Goal: Transaction & Acquisition: Purchase product/service

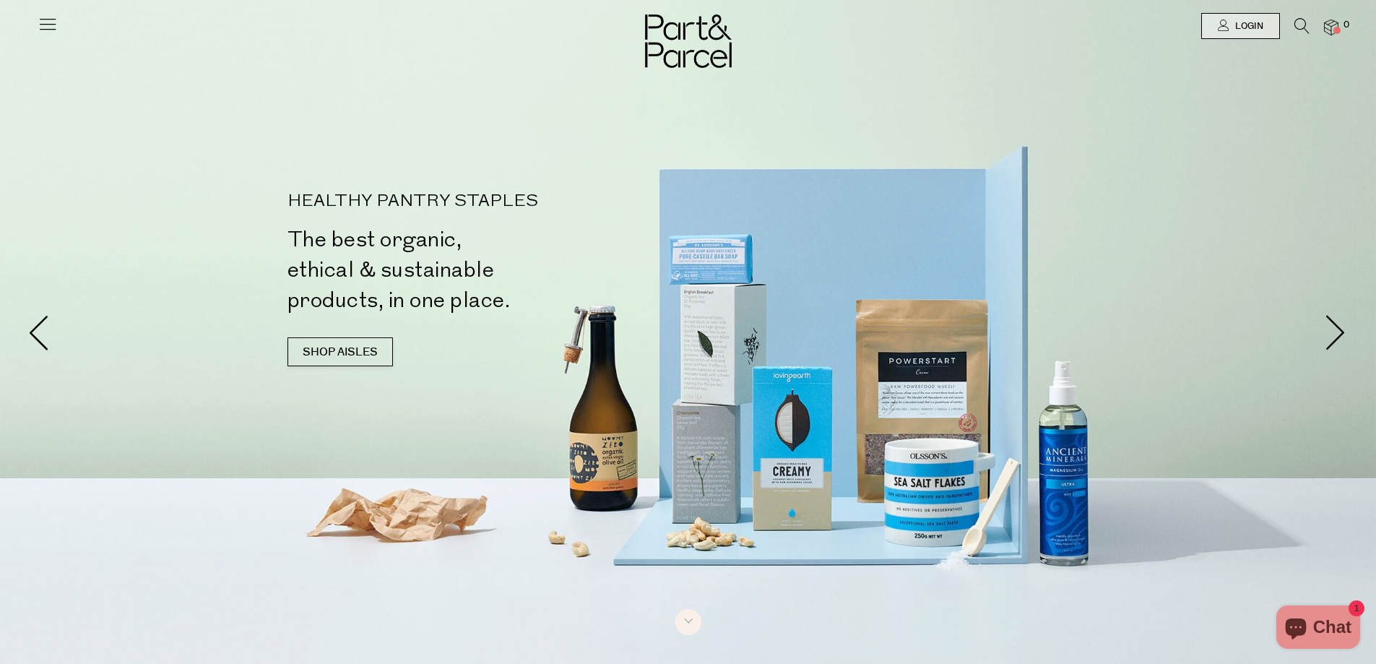
click at [40, 24] on icon at bounding box center [48, 24] width 20 height 20
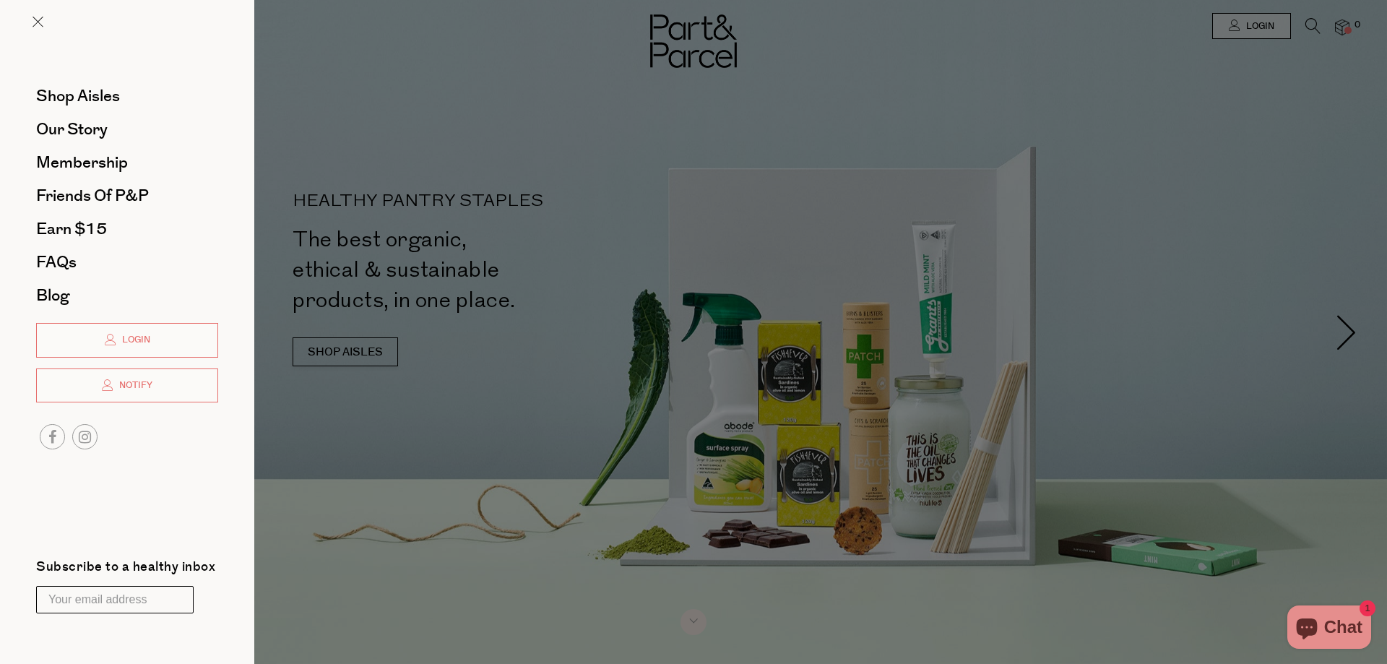
click at [140, 594] on input "Your email address" at bounding box center [114, 599] width 157 height 27
type input "taramcmillan93@me.com"
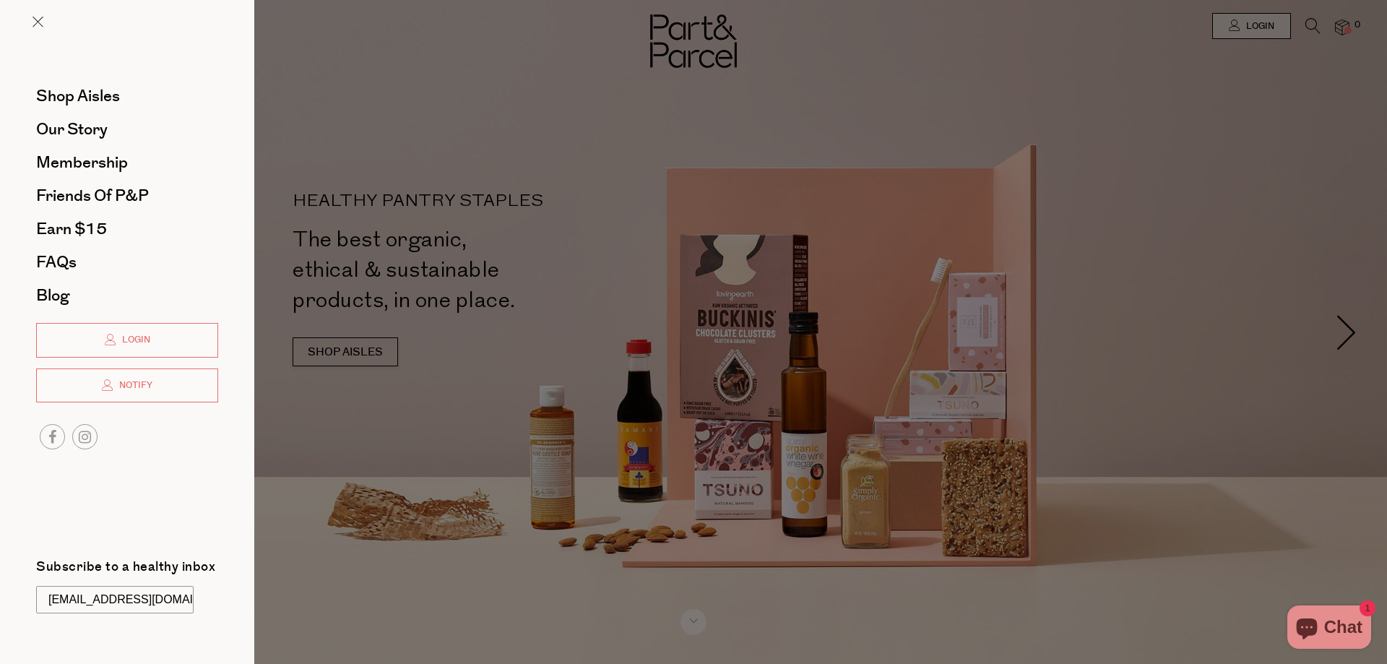
click at [1281, 31] on div at bounding box center [693, 332] width 1387 height 664
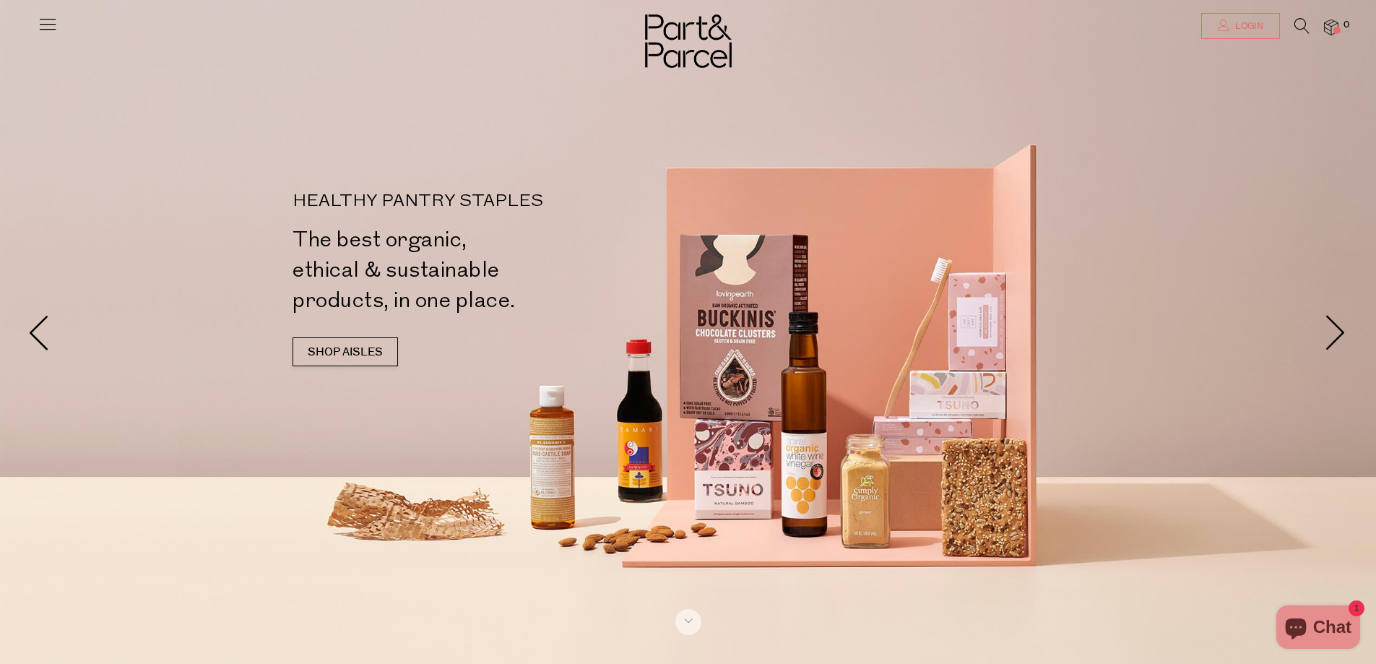
click at [1268, 25] on link "Login" at bounding box center [1240, 26] width 79 height 26
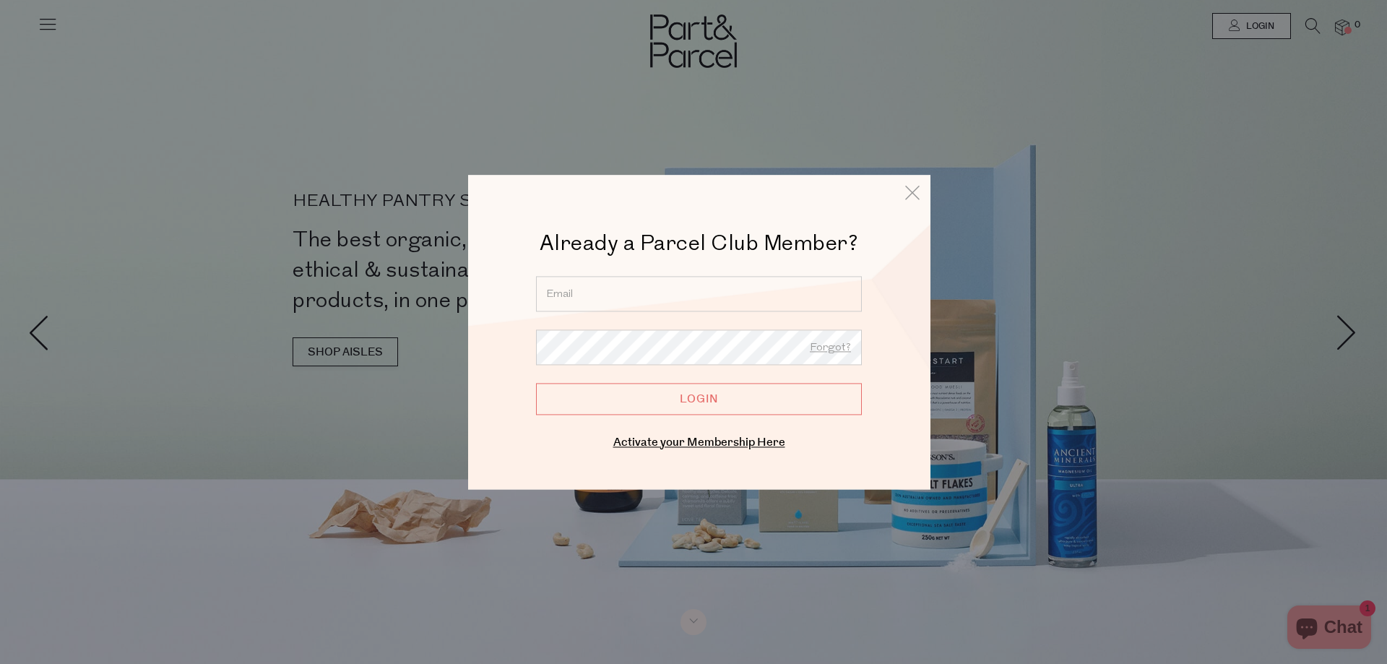
click at [719, 303] on input "email" at bounding box center [699, 293] width 326 height 35
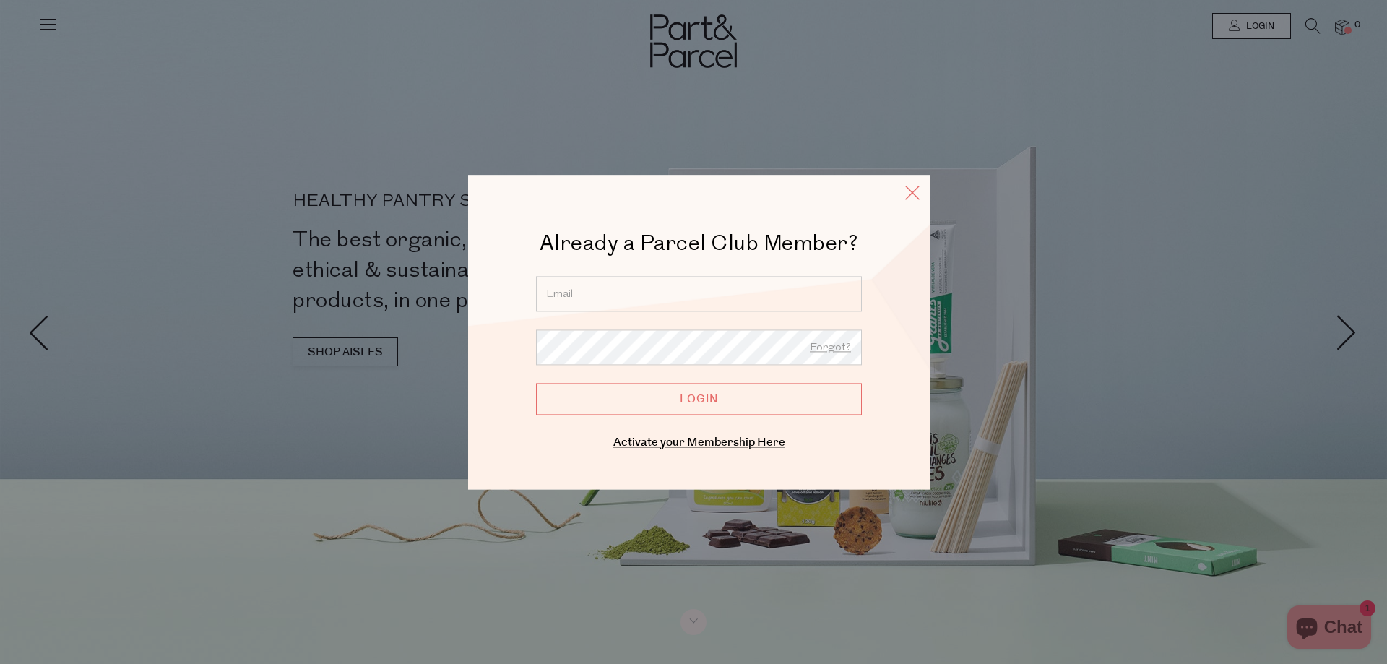
click at [908, 194] on icon at bounding box center [912, 192] width 22 height 21
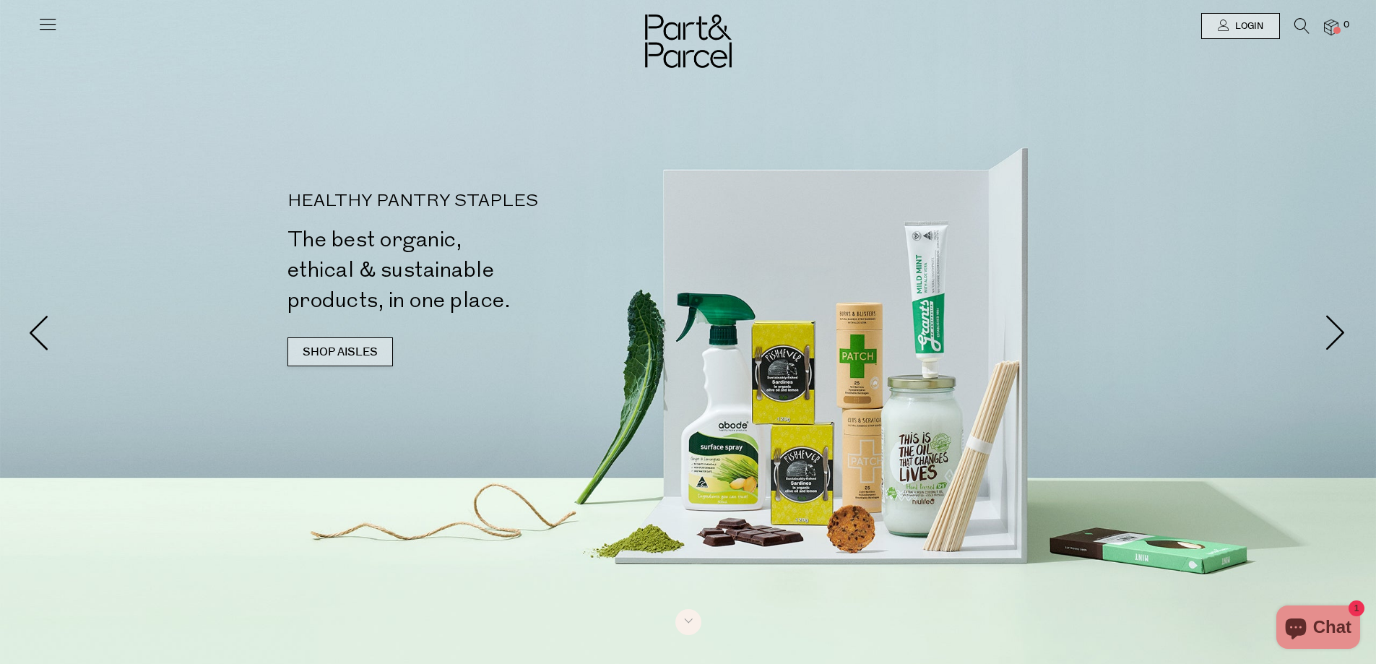
click at [348, 356] on link "SHOP AISLES" at bounding box center [339, 351] width 105 height 29
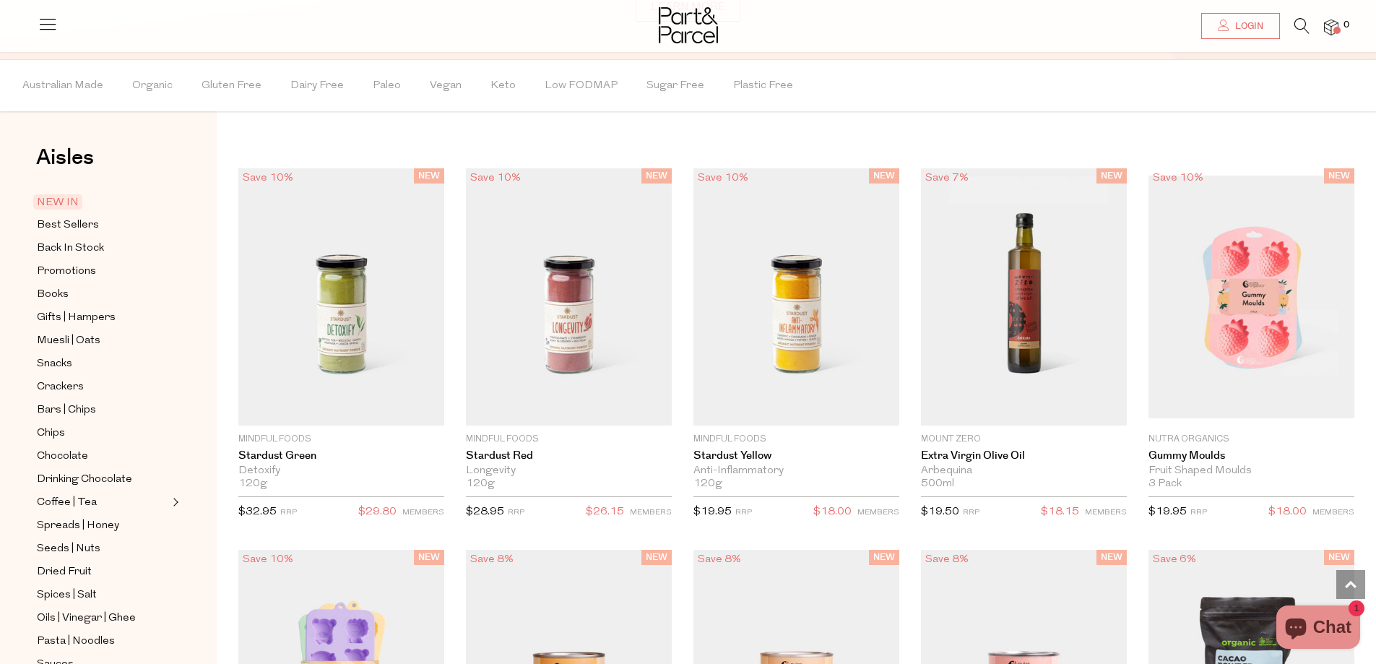
scroll to position [1236, 0]
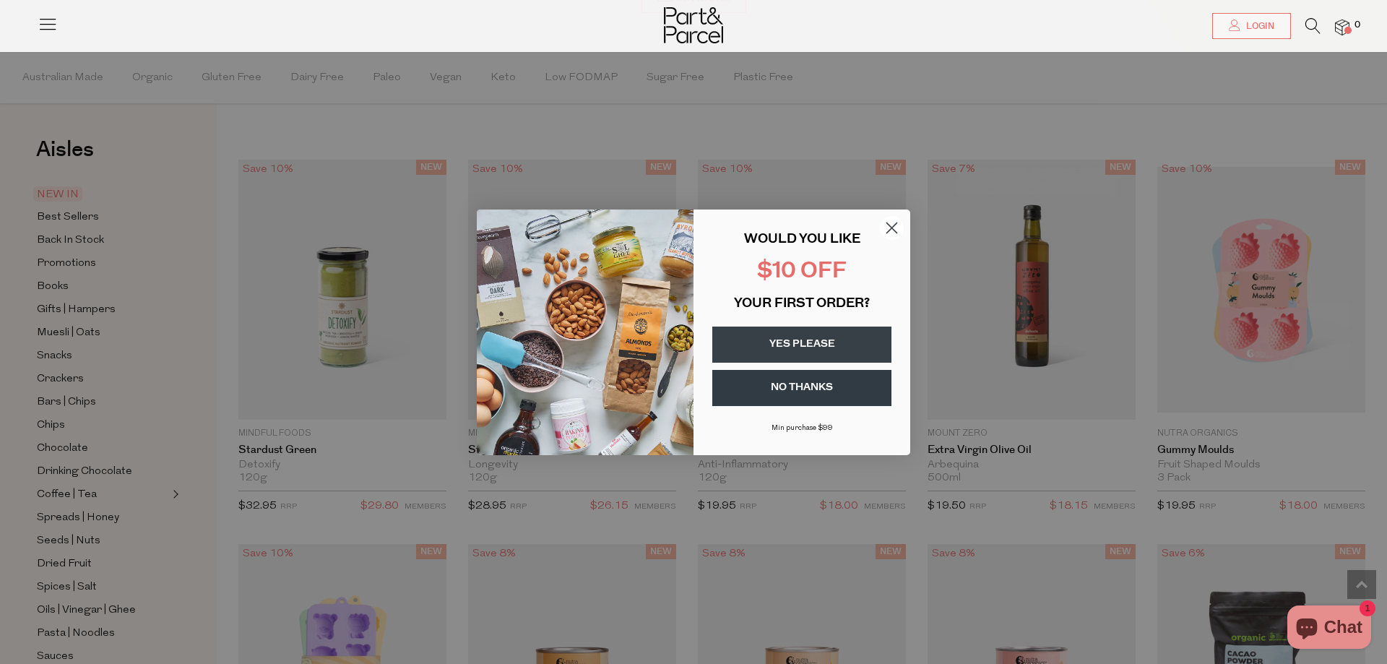
click at [806, 350] on button "YES PLEASE" at bounding box center [801, 344] width 179 height 36
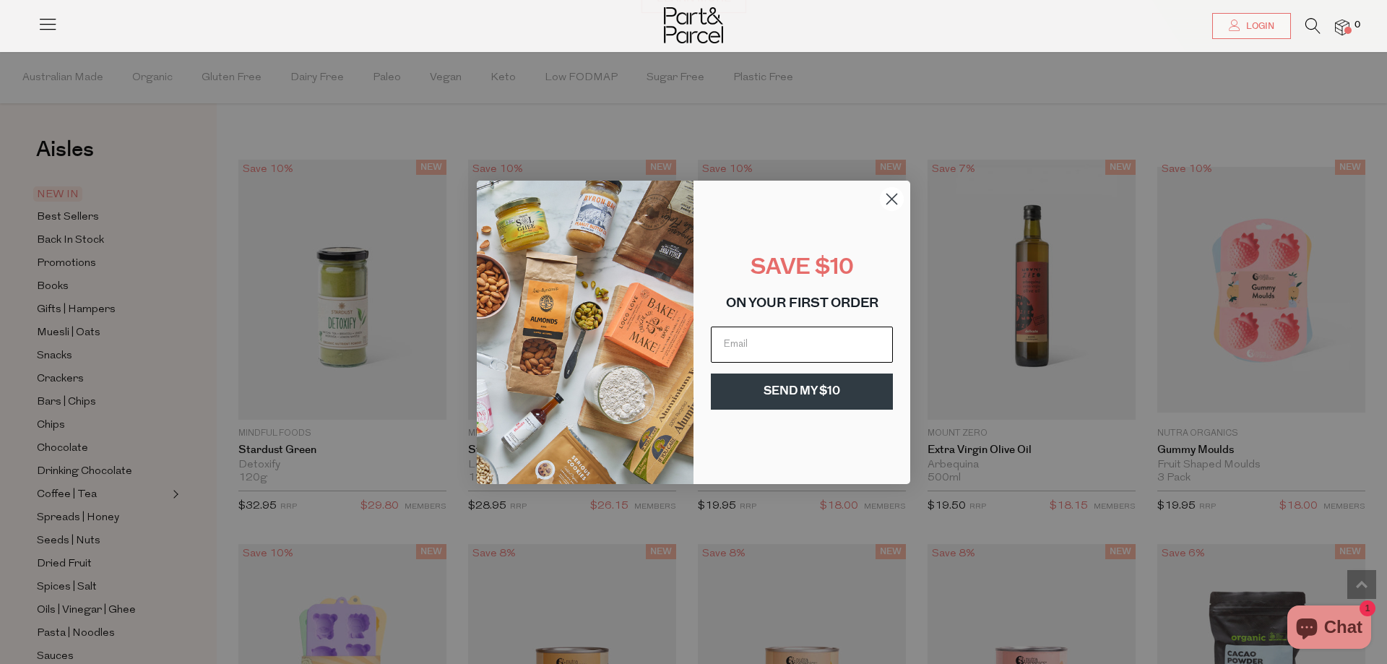
click at [757, 342] on input "Email" at bounding box center [802, 344] width 182 height 36
type input "taramcmillan93@me.com"
click at [789, 391] on button "SEND MY $10" at bounding box center [802, 391] width 182 height 36
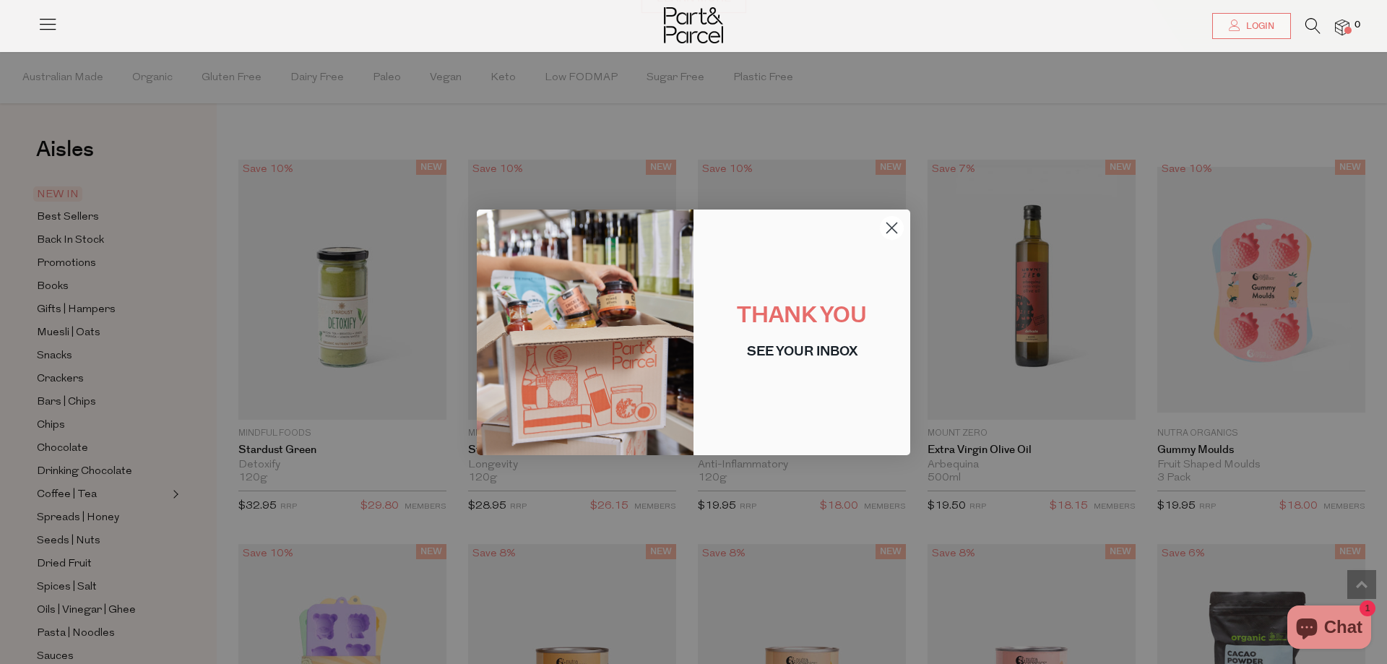
drag, startPoint x: 890, startPoint y: 226, endPoint x: 880, endPoint y: 0, distance: 226.3
click at [891, 222] on icon "Close dialog" at bounding box center [891, 227] width 25 height 25
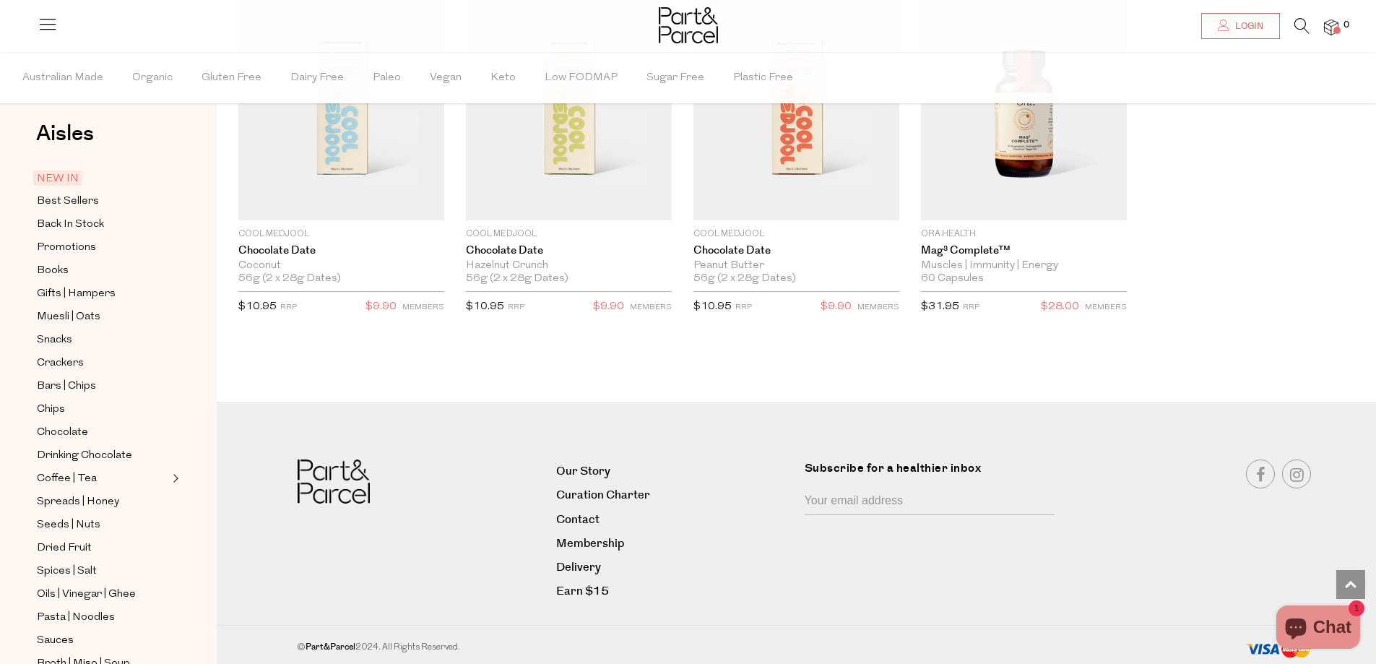
scroll to position [0, 0]
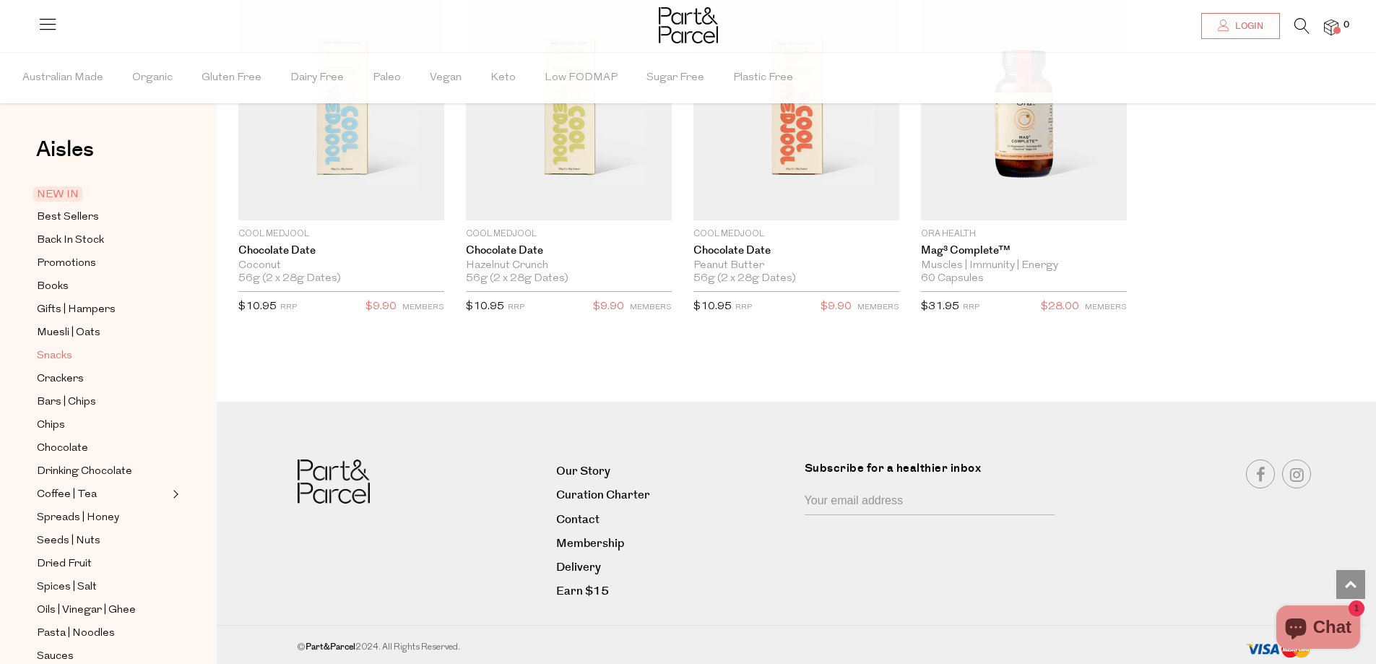
click at [54, 347] on span "Snacks" at bounding box center [54, 355] width 35 height 17
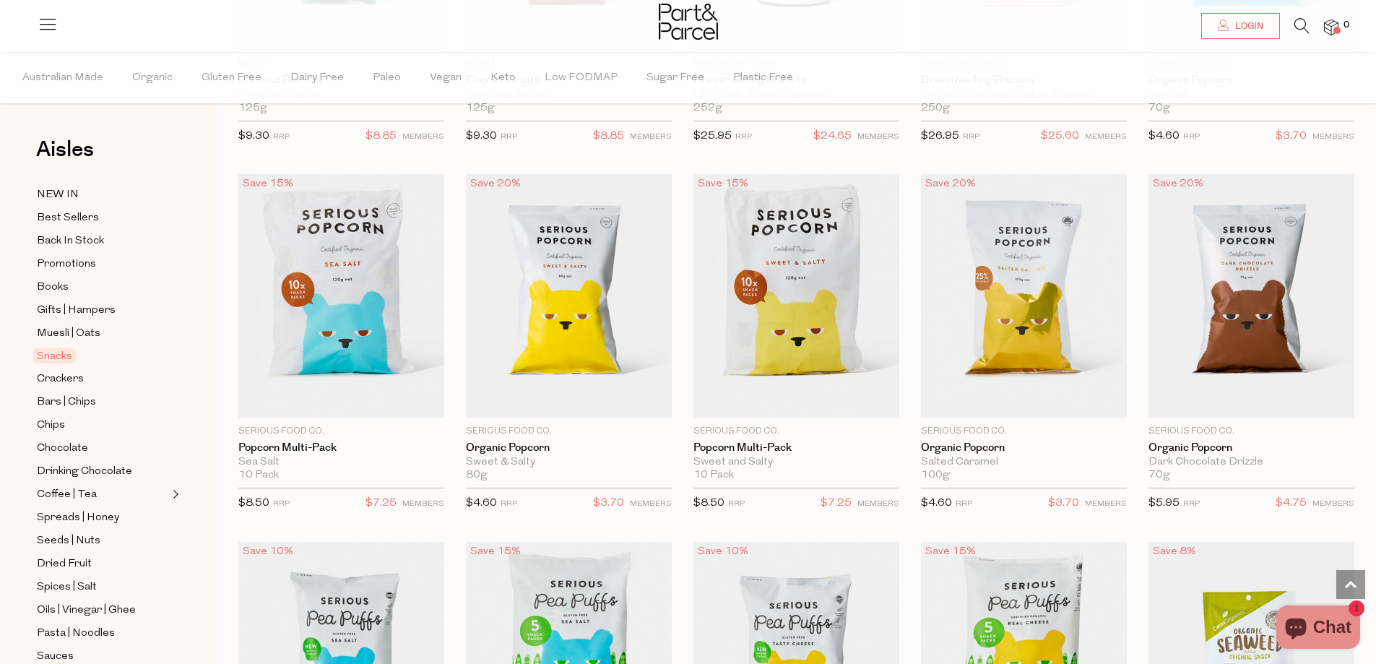
scroll to position [2990, 0]
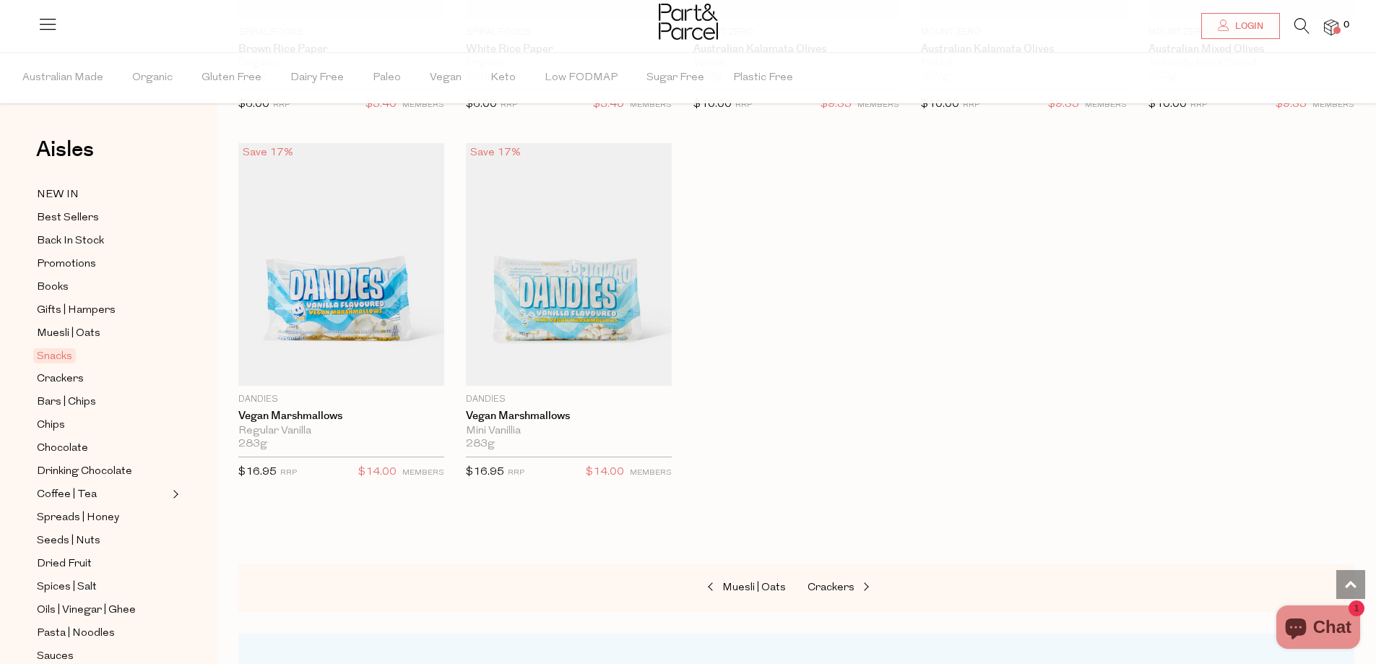
scroll to position [4860, 0]
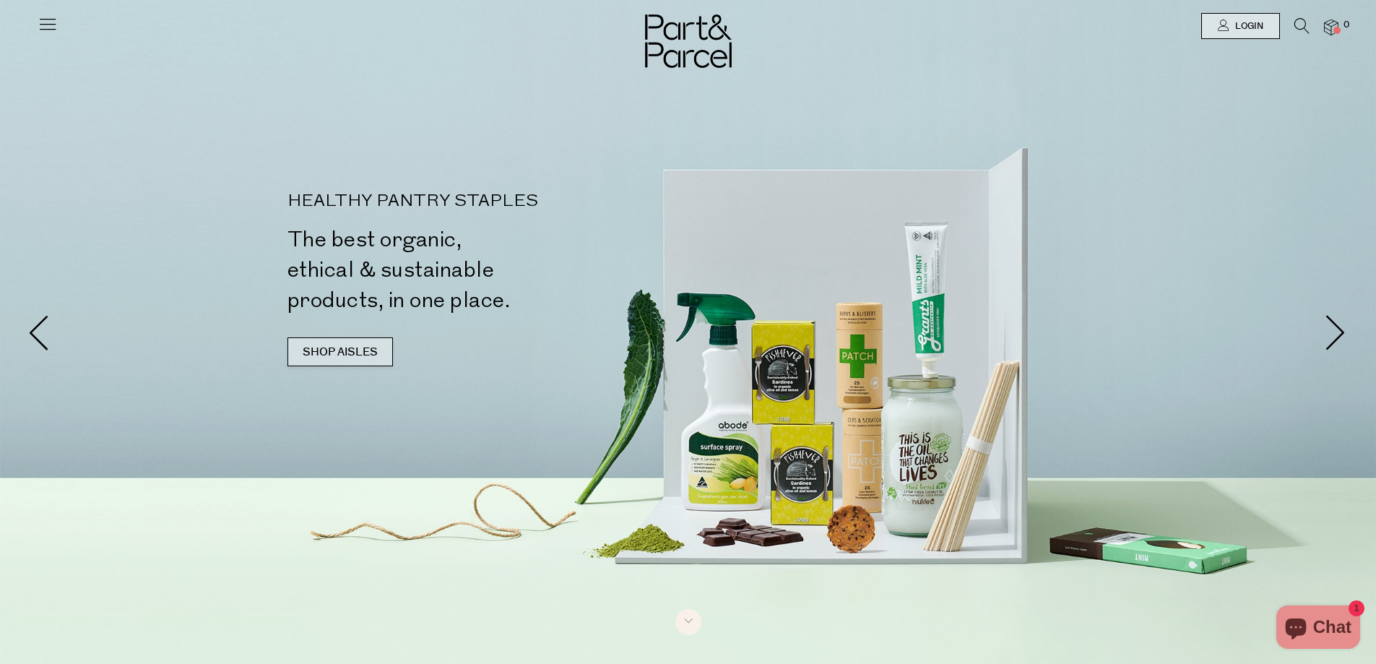
click at [328, 344] on link "SHOP AISLES" at bounding box center [339, 351] width 105 height 29
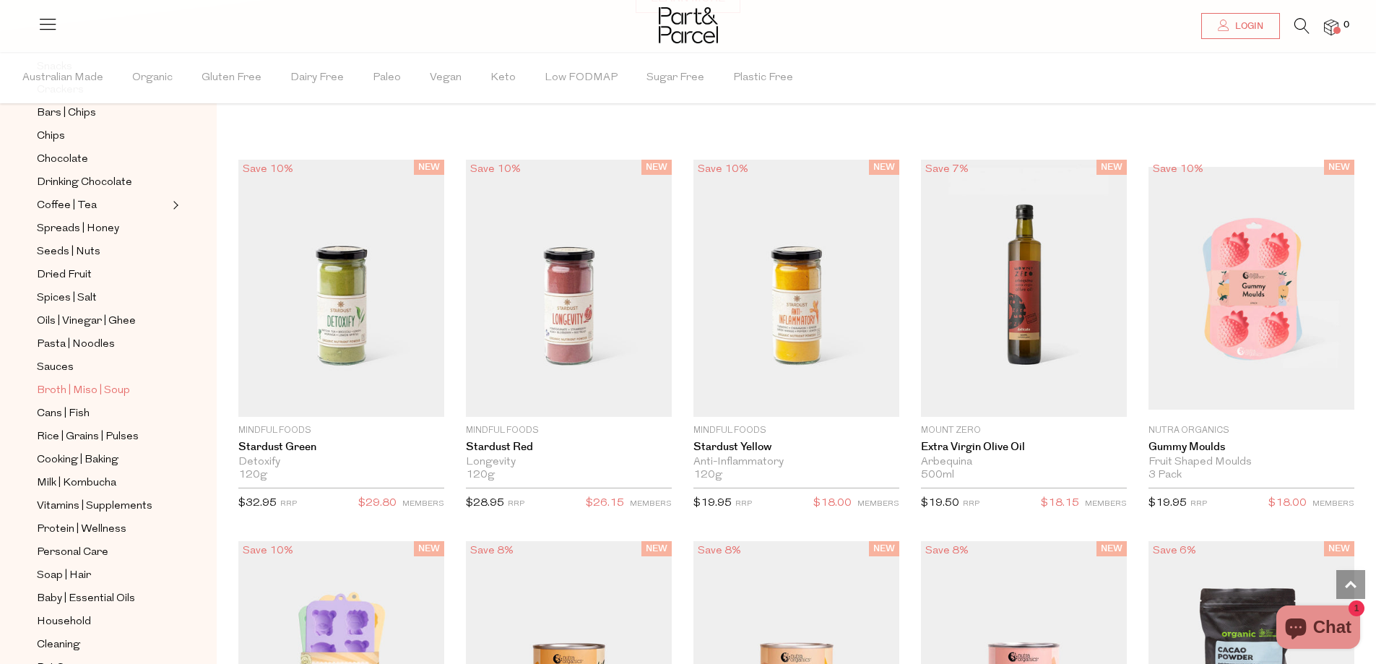
scroll to position [341, 0]
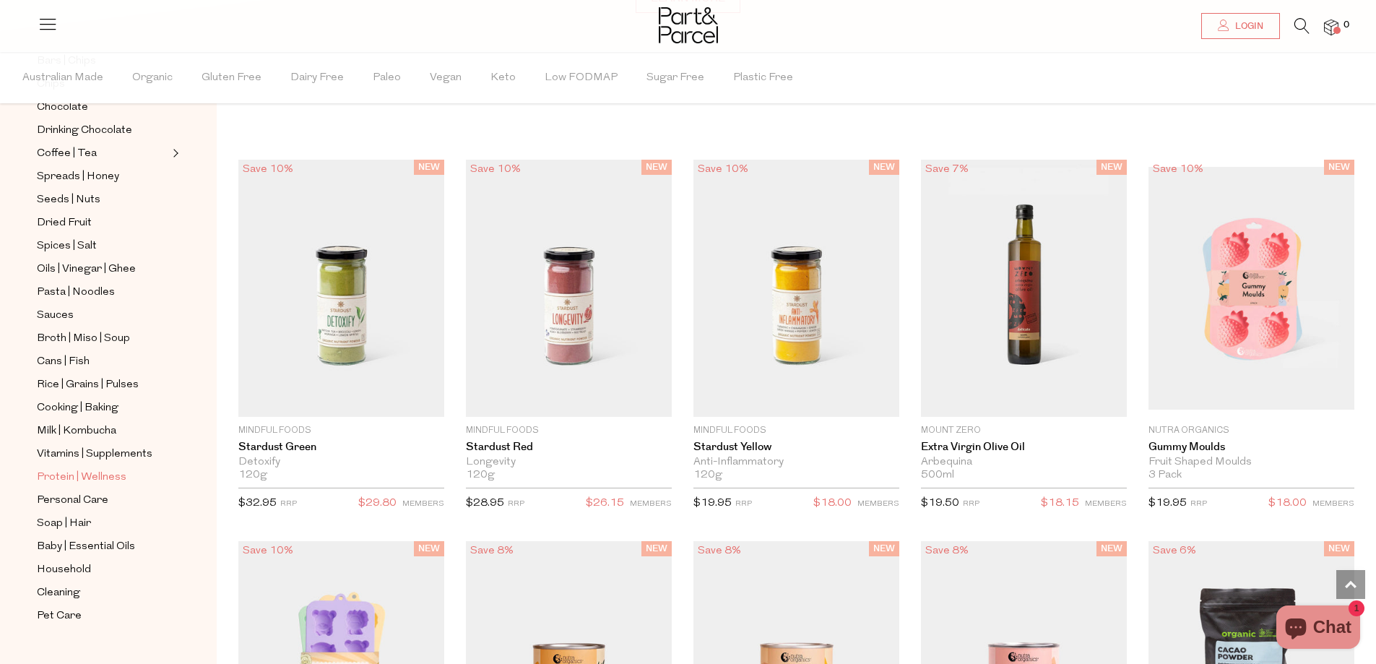
click at [71, 469] on span "Protein | Wellness" at bounding box center [82, 477] width 90 height 17
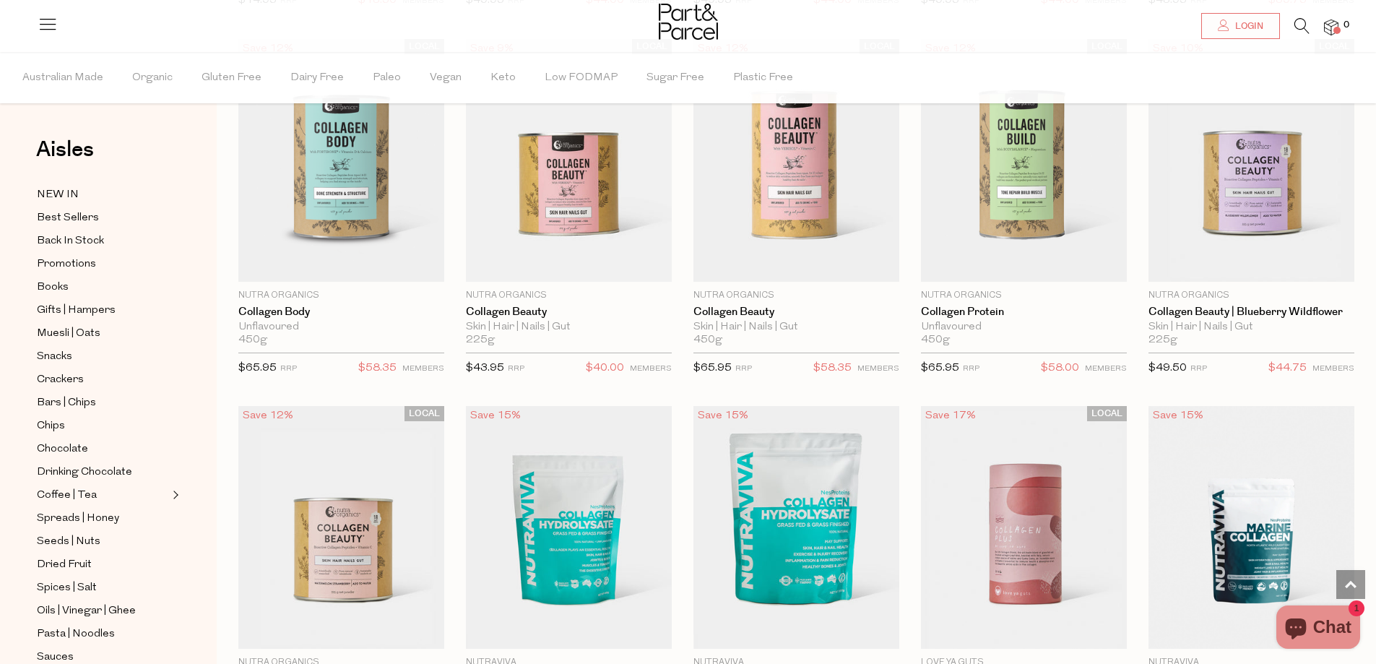
scroll to position [1156, 0]
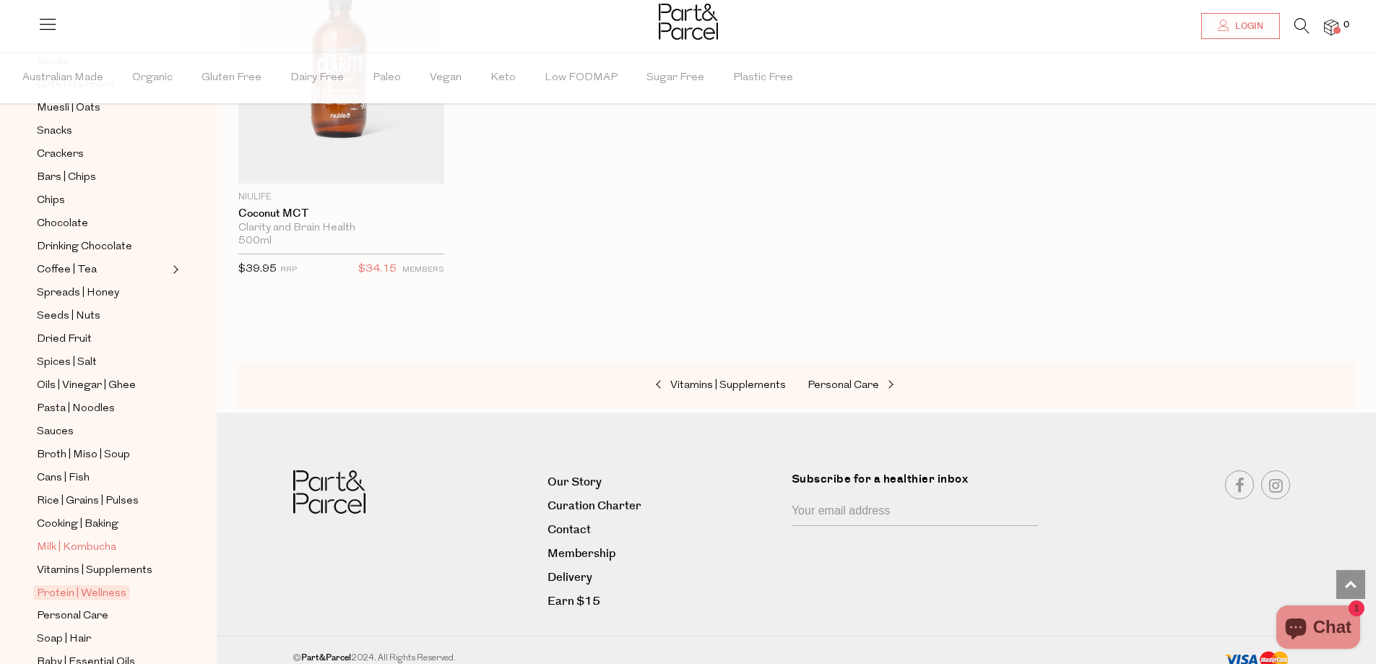
scroll to position [341, 0]
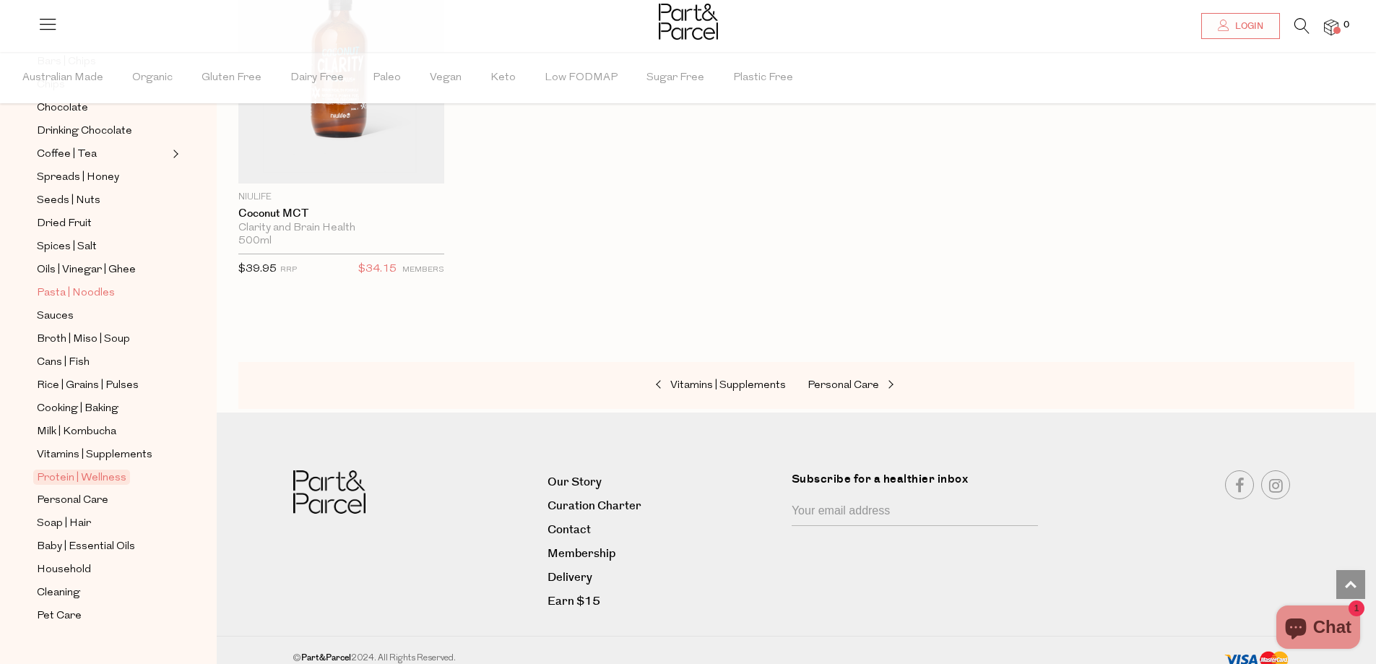
click at [67, 285] on span "Pasta | Noodles" at bounding box center [76, 293] width 78 height 17
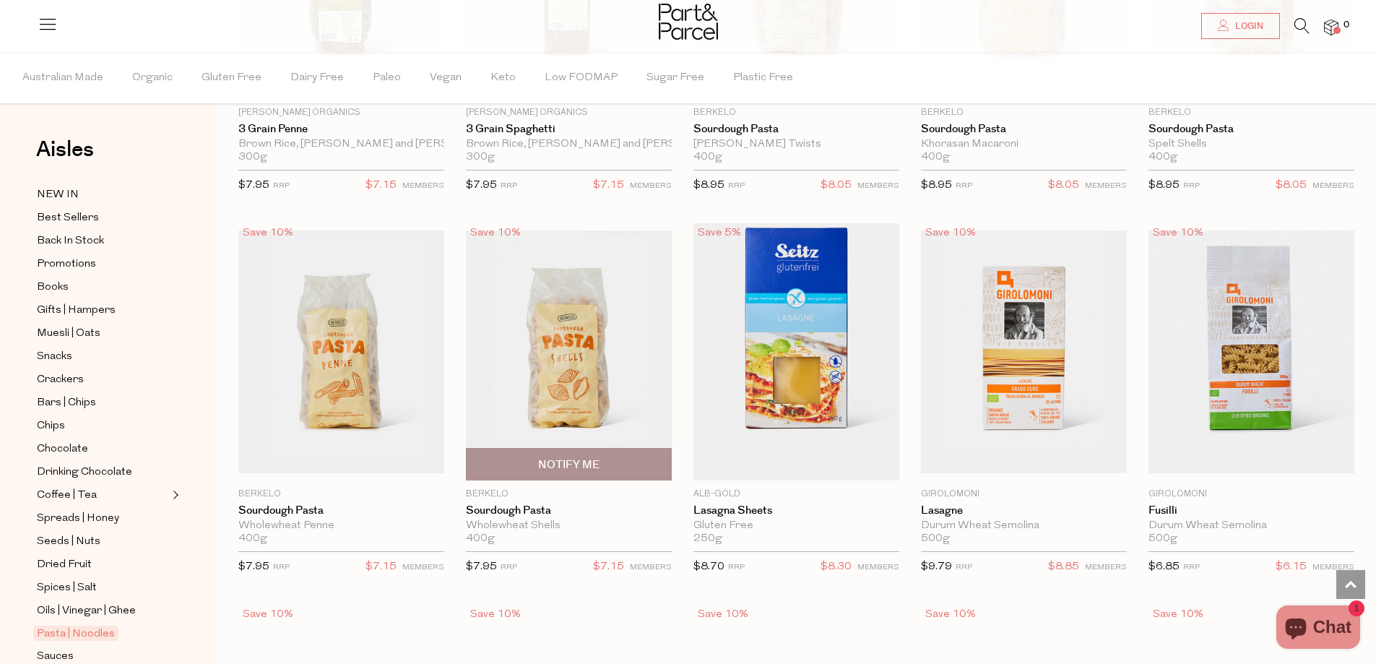
scroll to position [1661, 0]
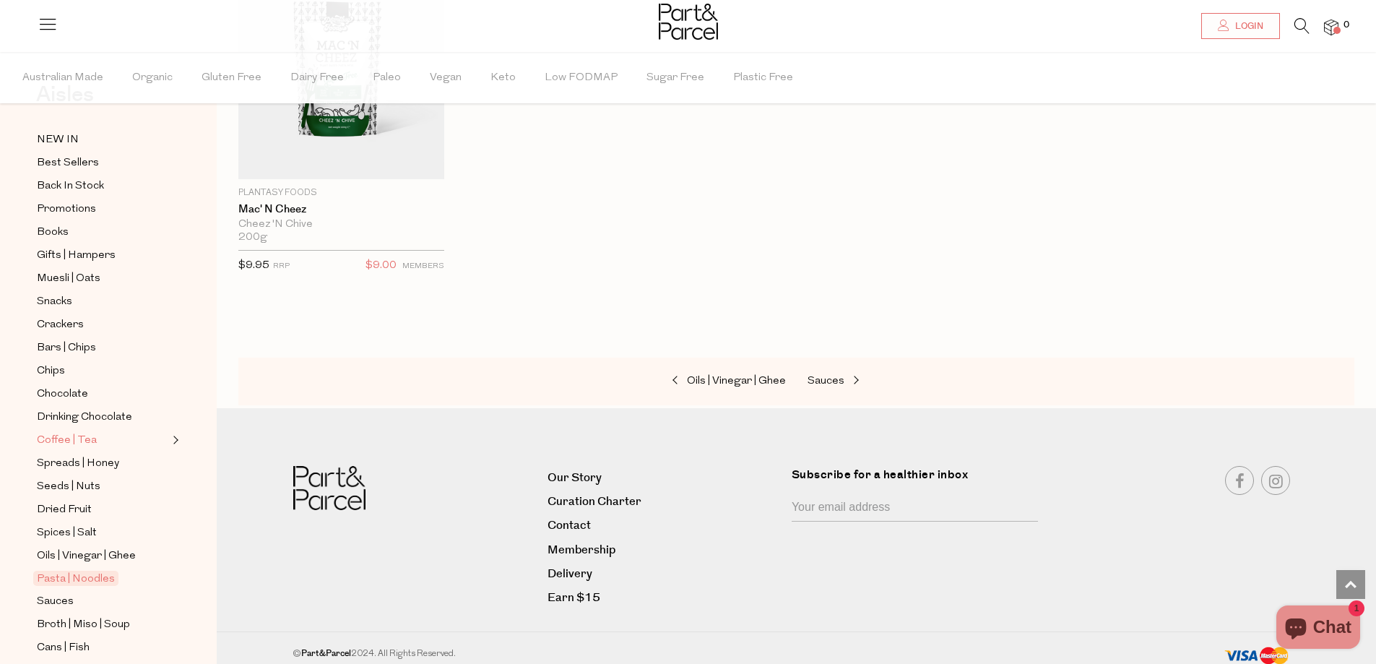
scroll to position [144, 0]
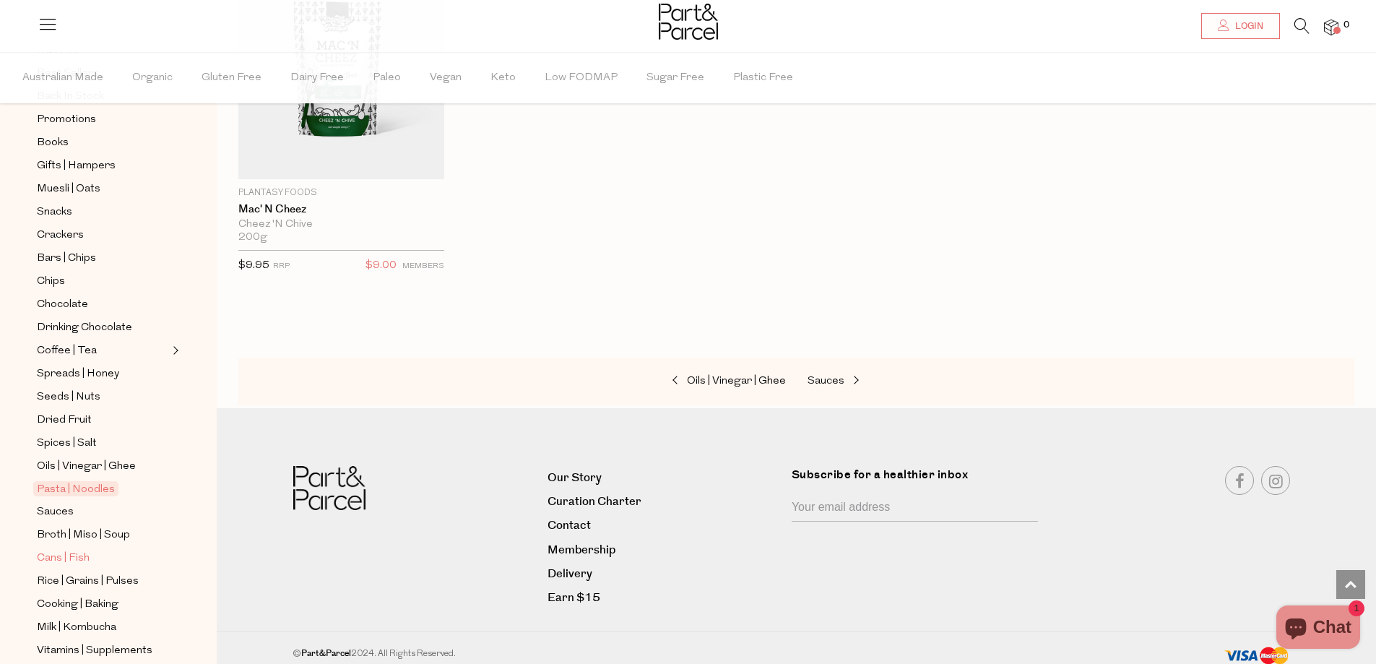
click at [75, 550] on span "Cans | Fish" at bounding box center [63, 558] width 53 height 17
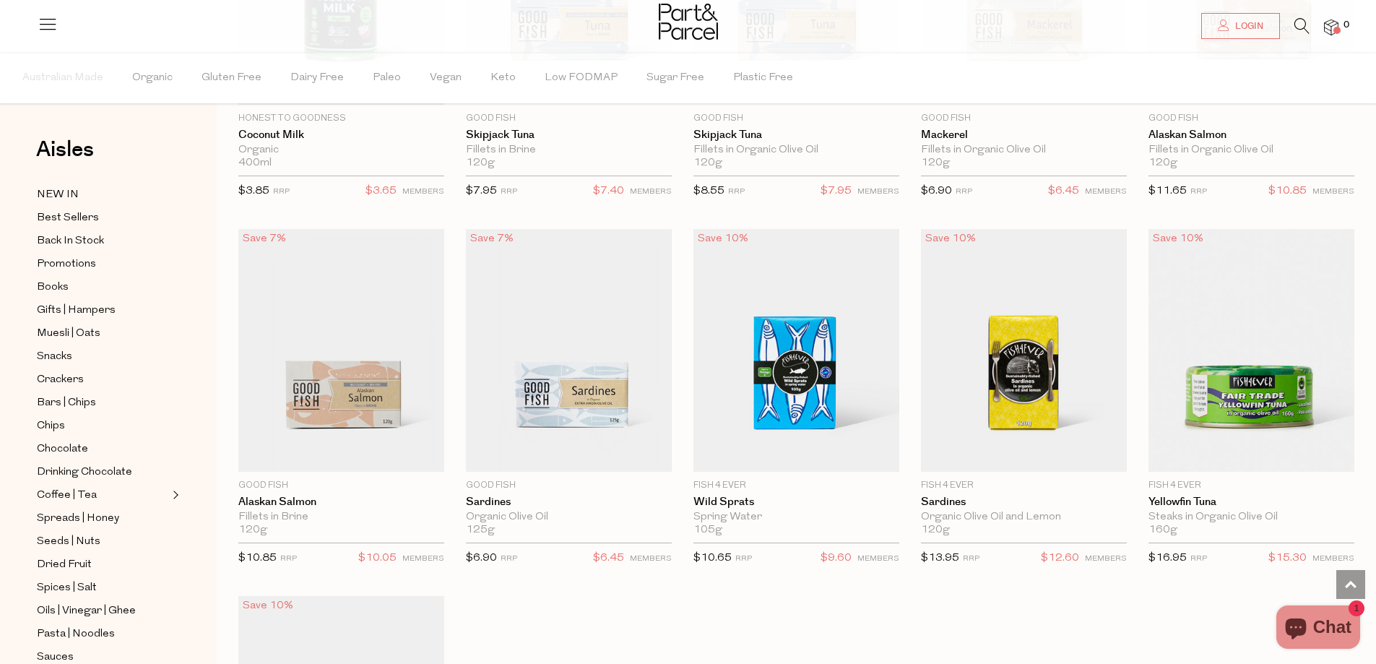
scroll to position [1228, 0]
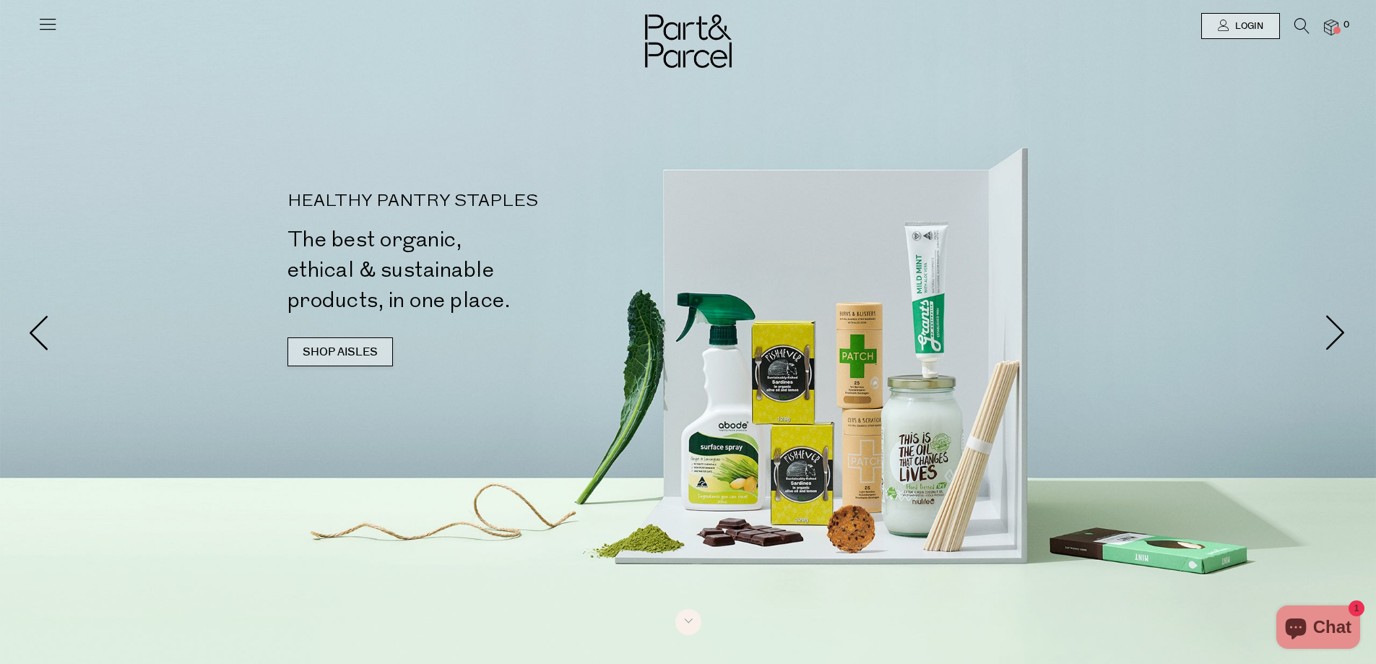
click at [342, 351] on link "SHOP AISLES" at bounding box center [339, 351] width 105 height 29
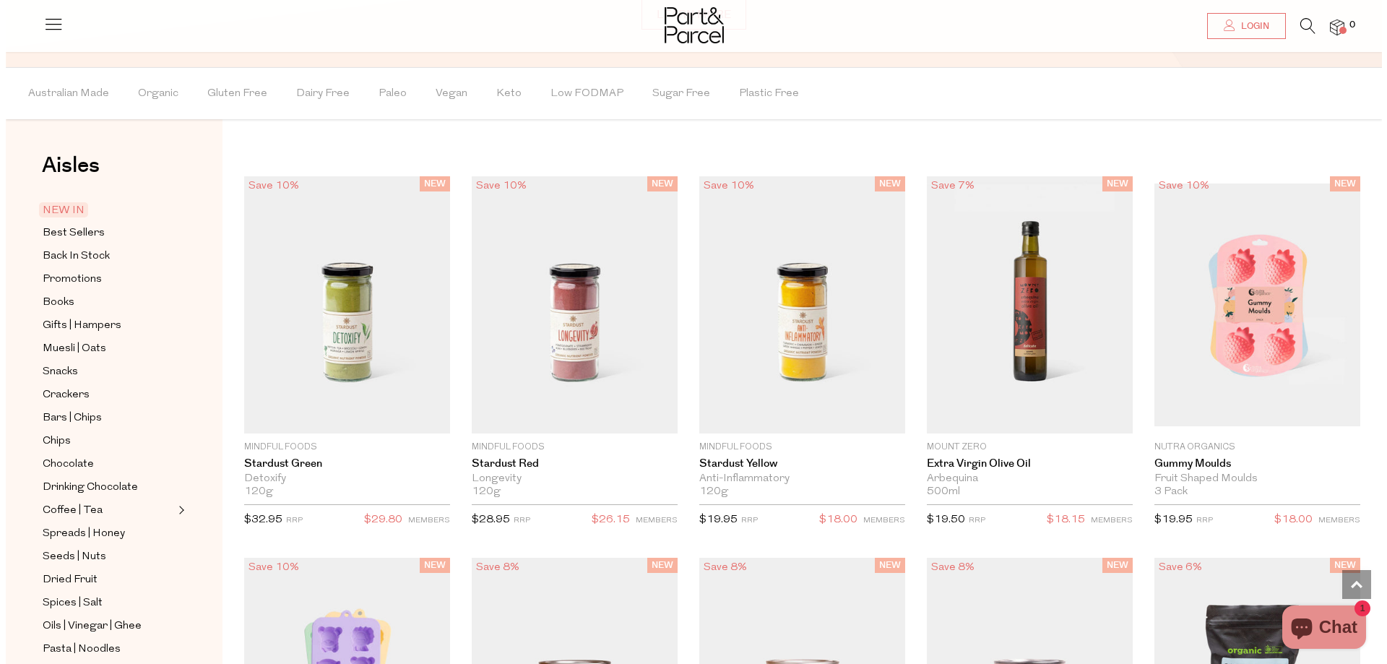
scroll to position [1236, 0]
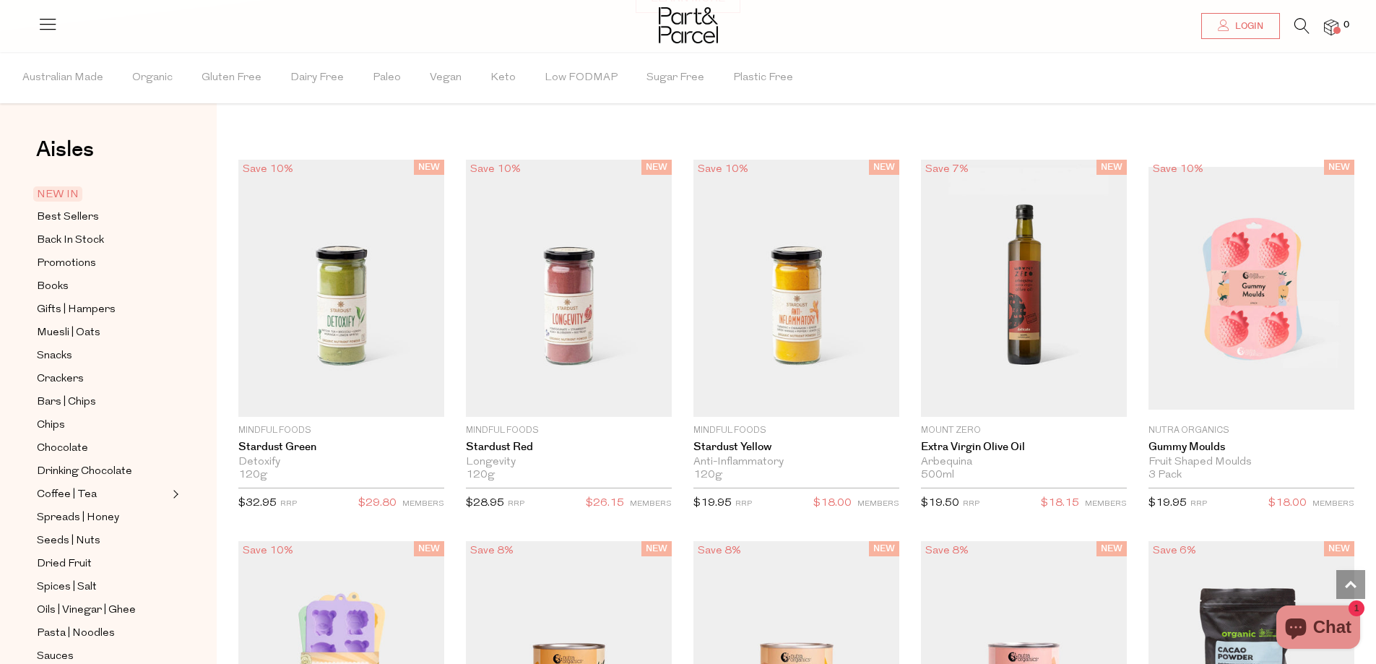
click at [1301, 30] on icon at bounding box center [1301, 26] width 15 height 16
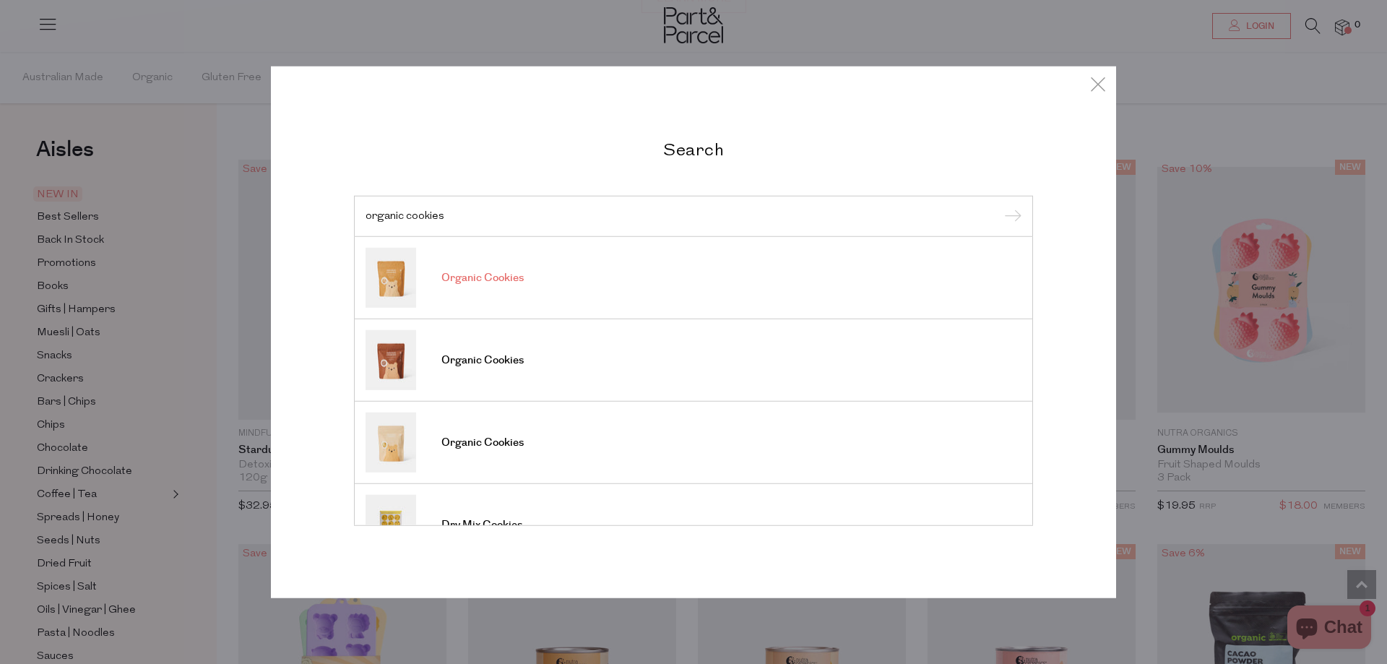
type input "organic cookies"
click at [703, 295] on link "Organic Cookies" at bounding box center [693, 278] width 656 height 60
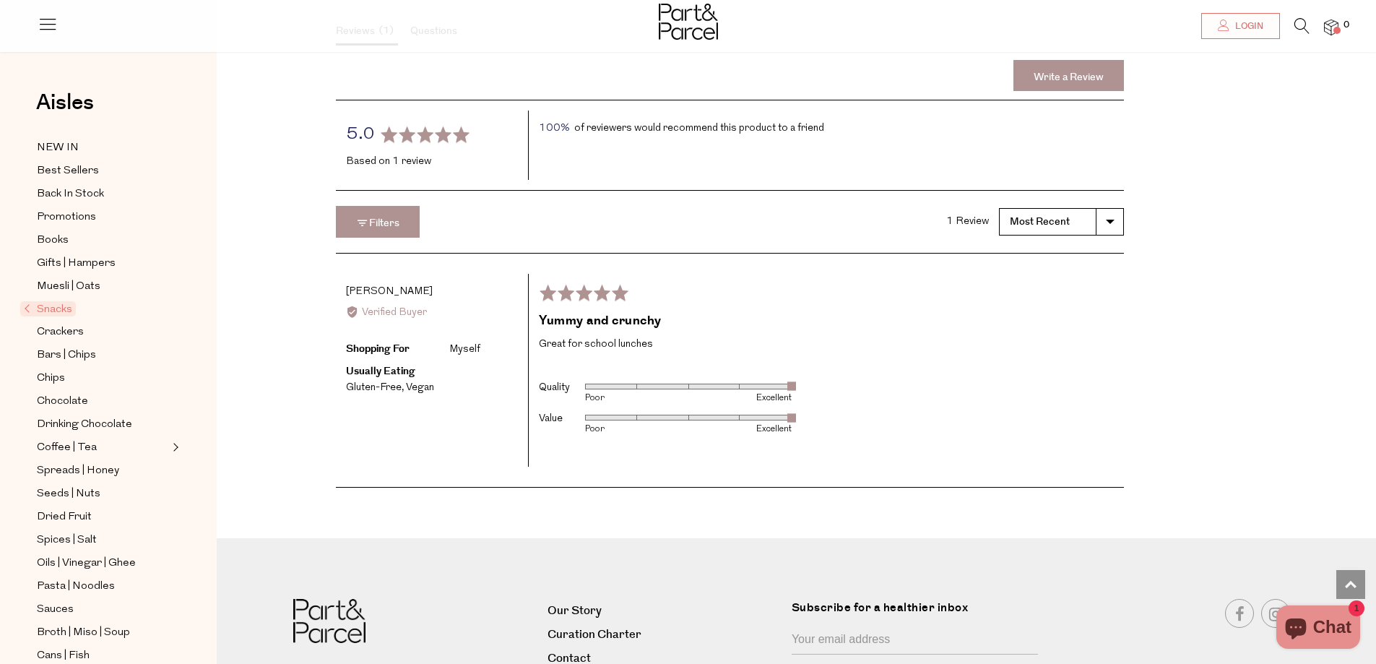
scroll to position [2229, 0]
